Goal: Task Accomplishment & Management: Manage account settings

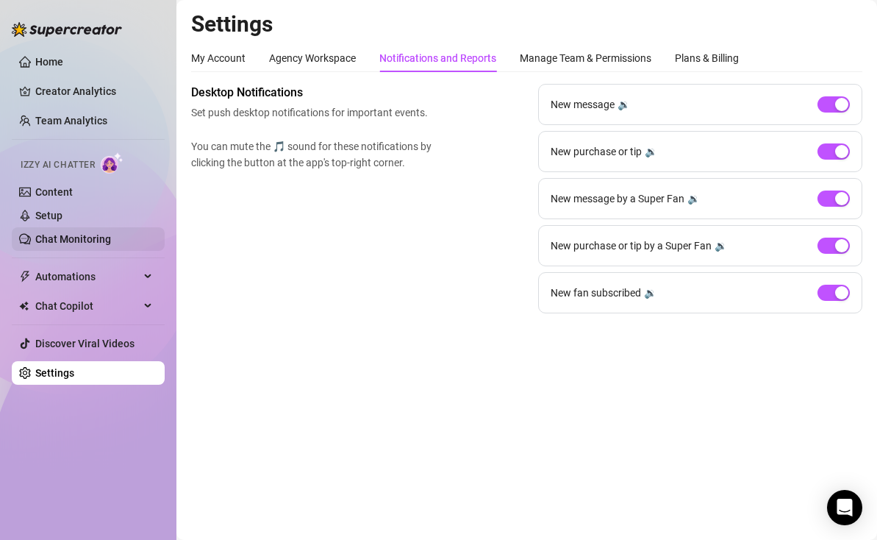
click at [70, 240] on link "Chat Monitoring" at bounding box center [73, 239] width 76 height 12
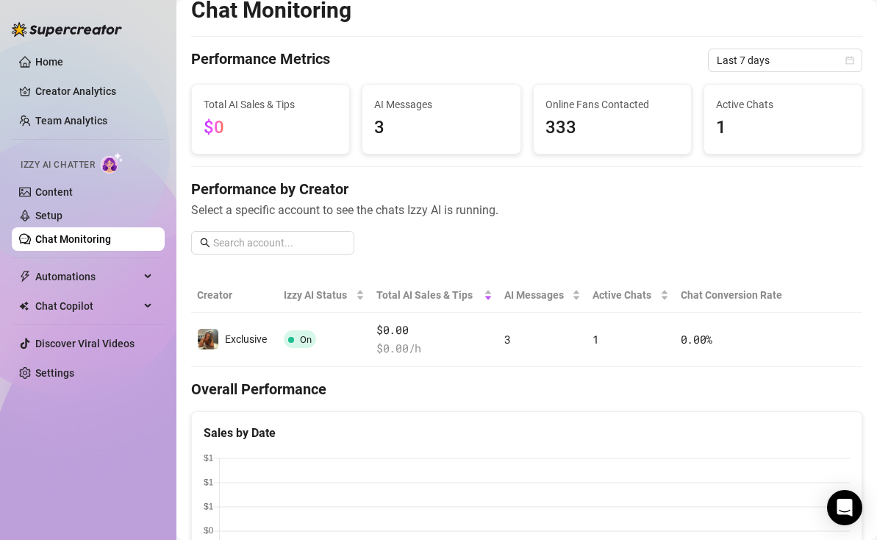
scroll to position [13, 0]
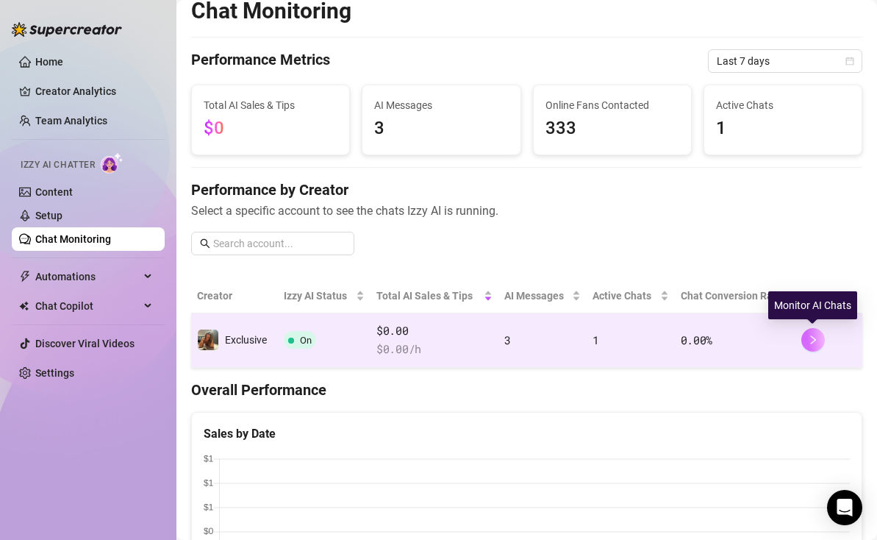
click at [817, 341] on icon "right" at bounding box center [813, 340] width 10 height 10
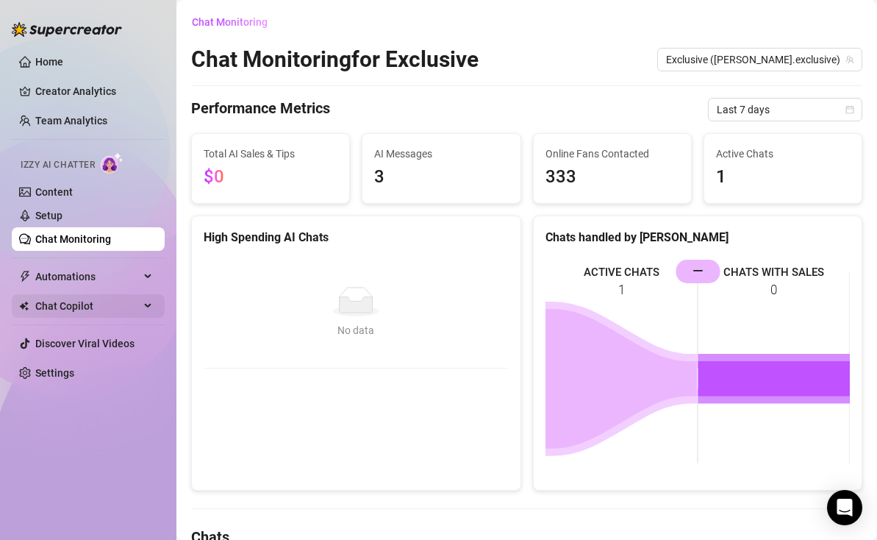
click at [57, 307] on span "Chat Copilot" at bounding box center [87, 306] width 104 height 24
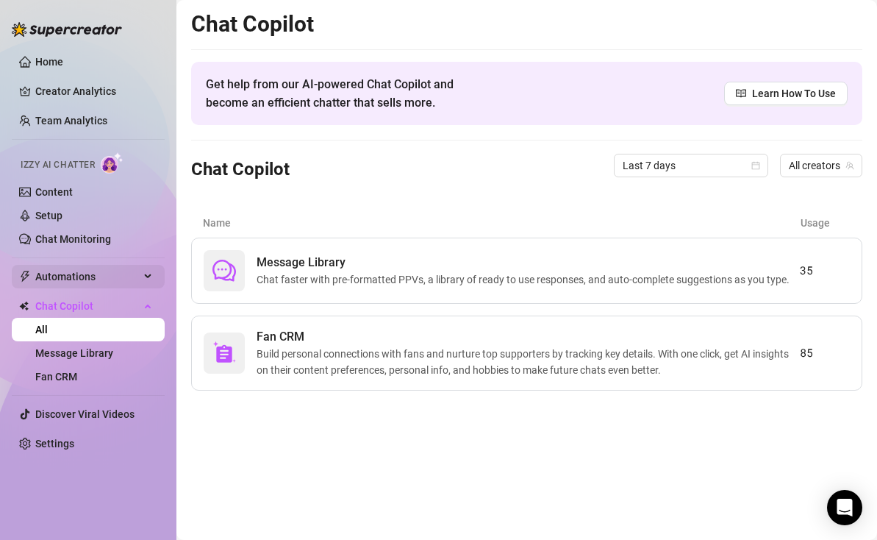
click at [101, 274] on span "Automations" at bounding box center [87, 277] width 104 height 24
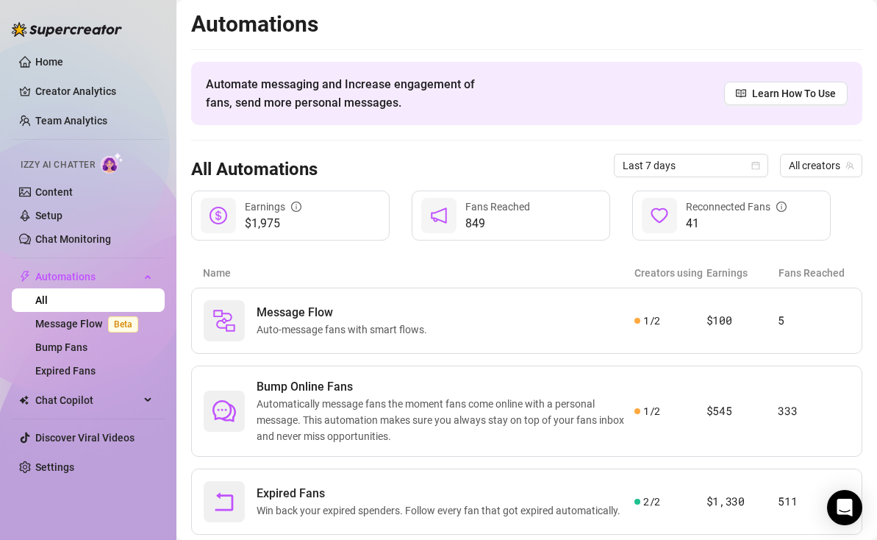
click at [93, 159] on span "Izzy AI Chatter" at bounding box center [58, 165] width 74 height 14
click at [54, 215] on link "Setup" at bounding box center [48, 216] width 27 height 12
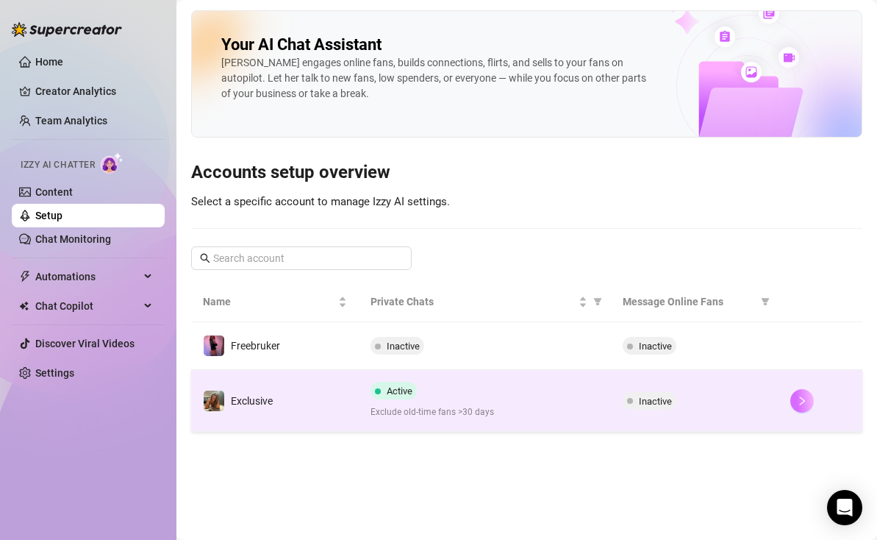
click at [804, 397] on icon "right" at bounding box center [802, 401] width 10 height 10
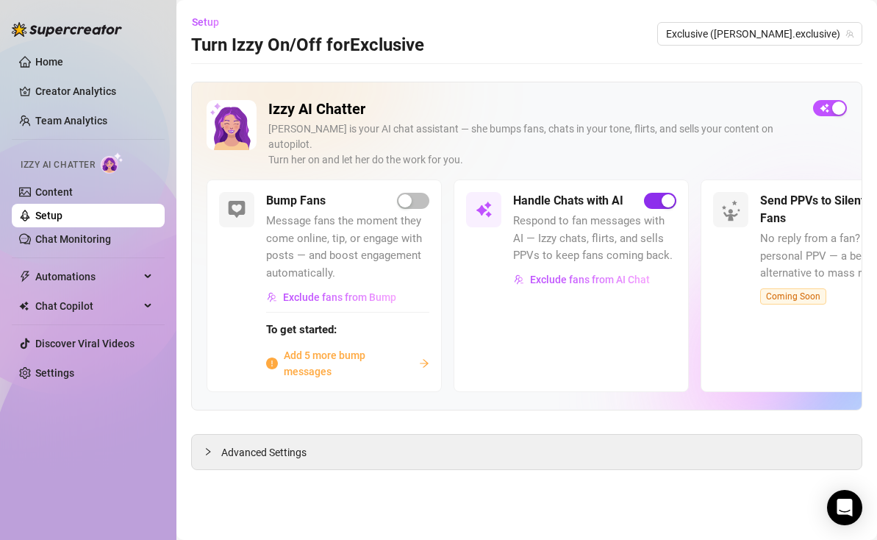
click at [653, 193] on span "button" at bounding box center [660, 201] width 32 height 16
